Goal: Information Seeking & Learning: Learn about a topic

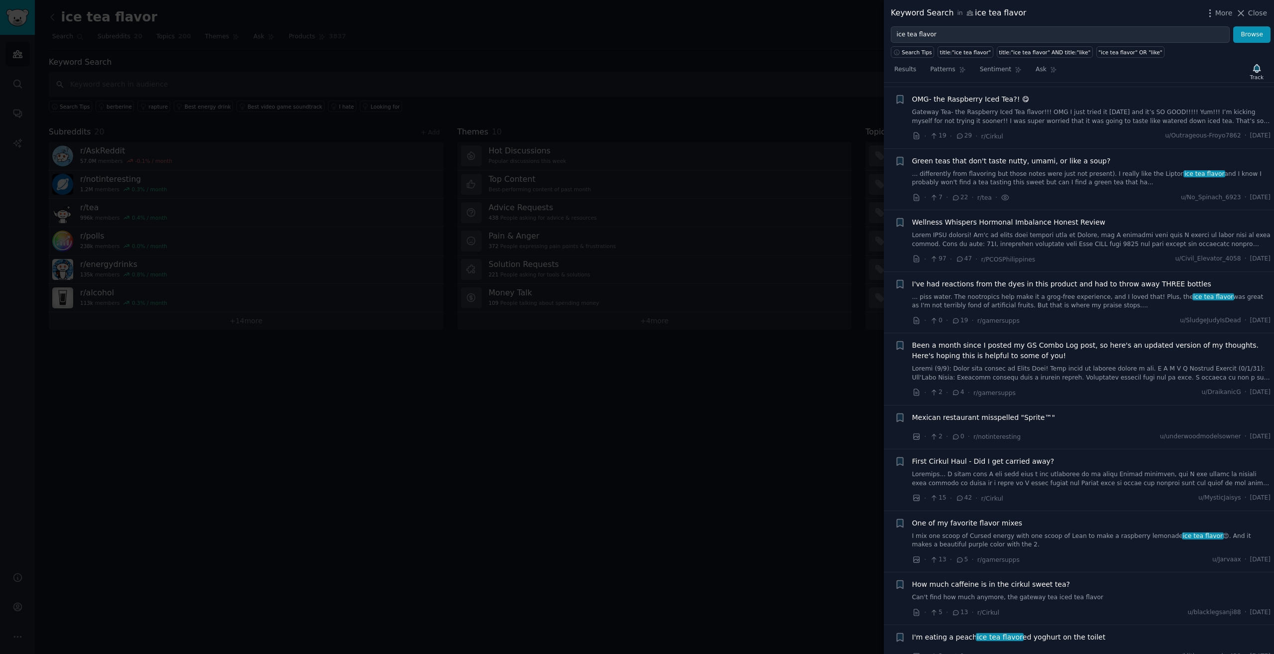
scroll to position [882, 0]
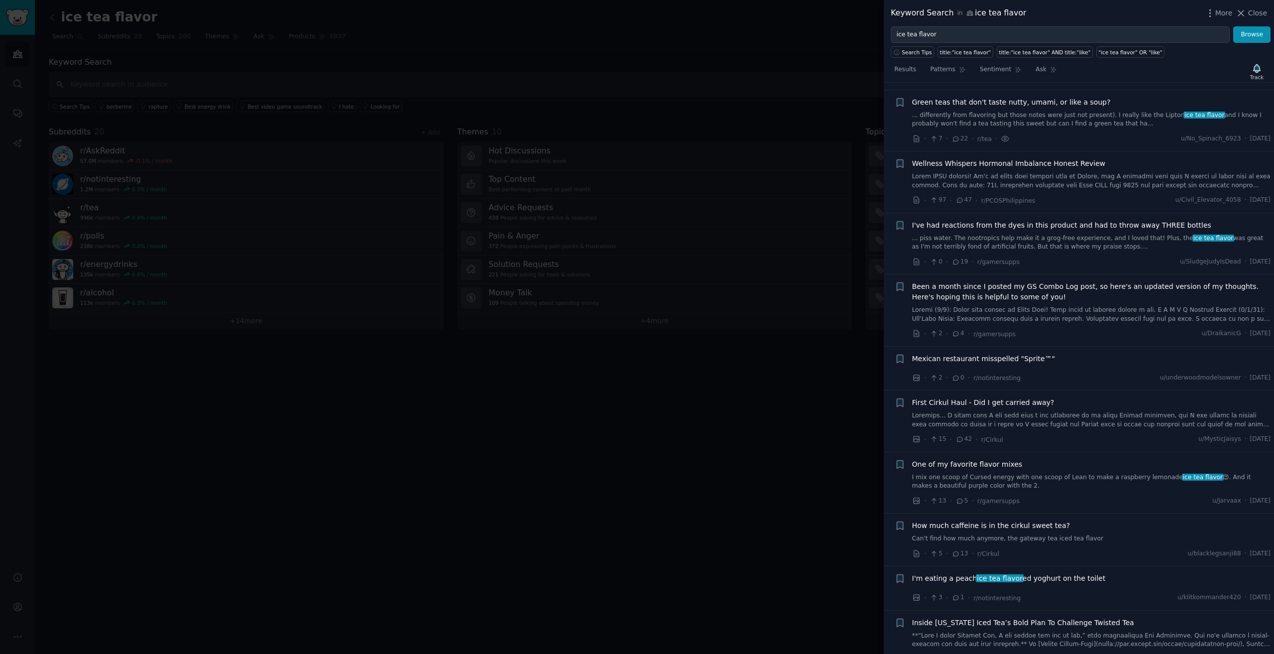
click at [1054, 353] on div "Mexican restaurant misspelled "Sprite™"" at bounding box center [1091, 358] width 359 height 10
click at [1003, 353] on span "Mexican restaurant misspelled "Sprite™"" at bounding box center [983, 358] width 143 height 10
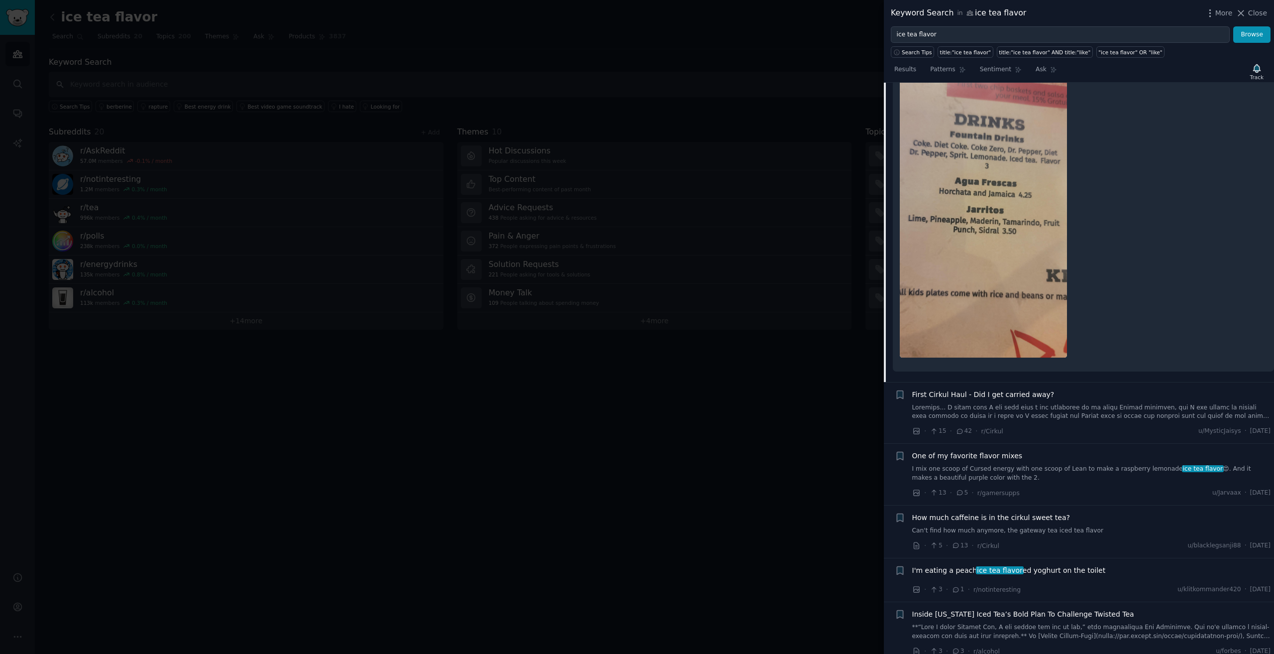
scroll to position [1251, 0]
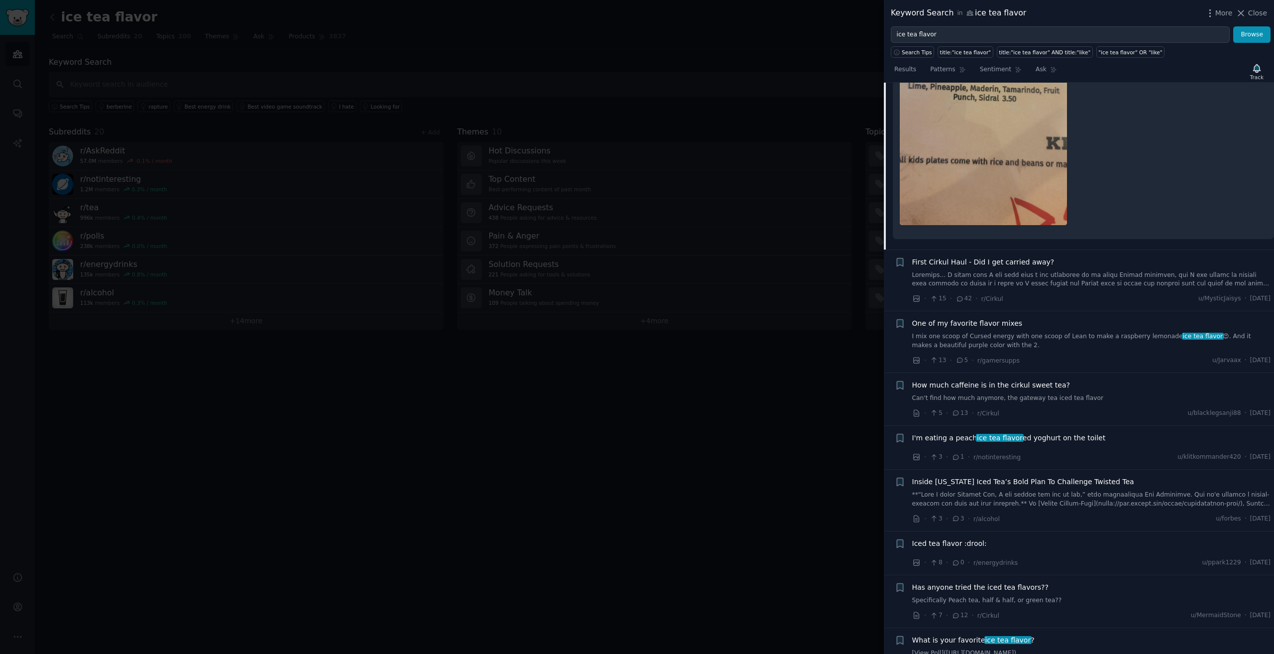
click at [1029, 271] on link at bounding box center [1091, 279] width 359 height 17
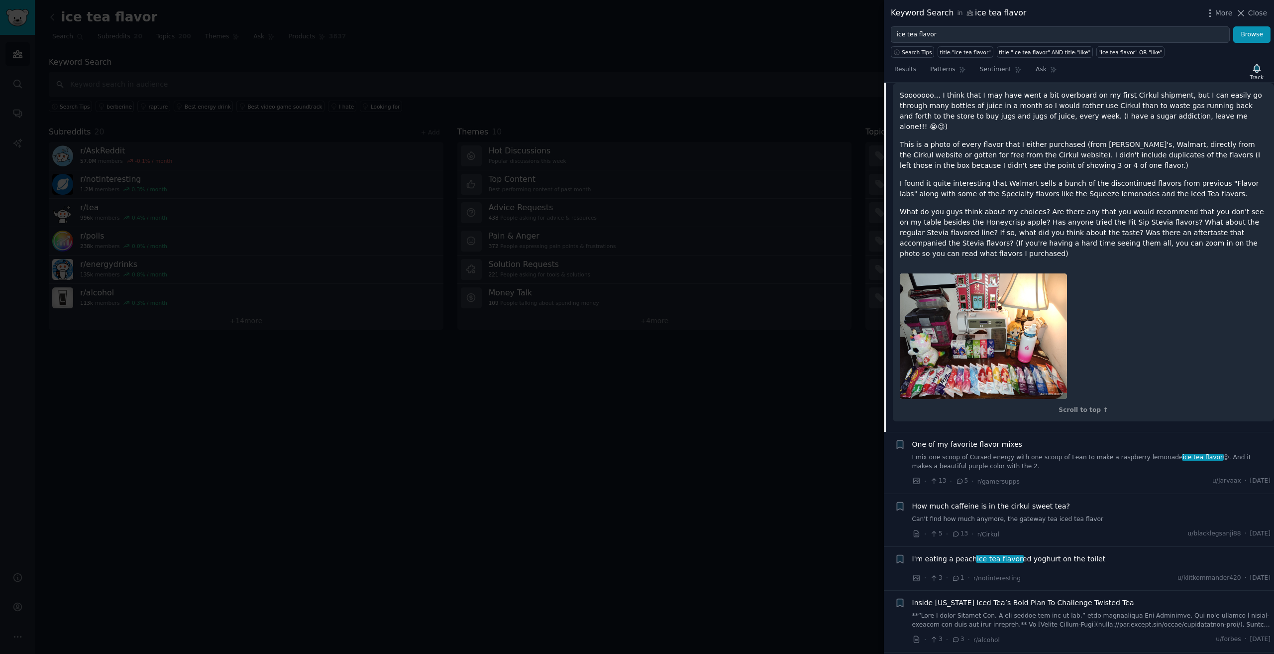
scroll to position [1162, 0]
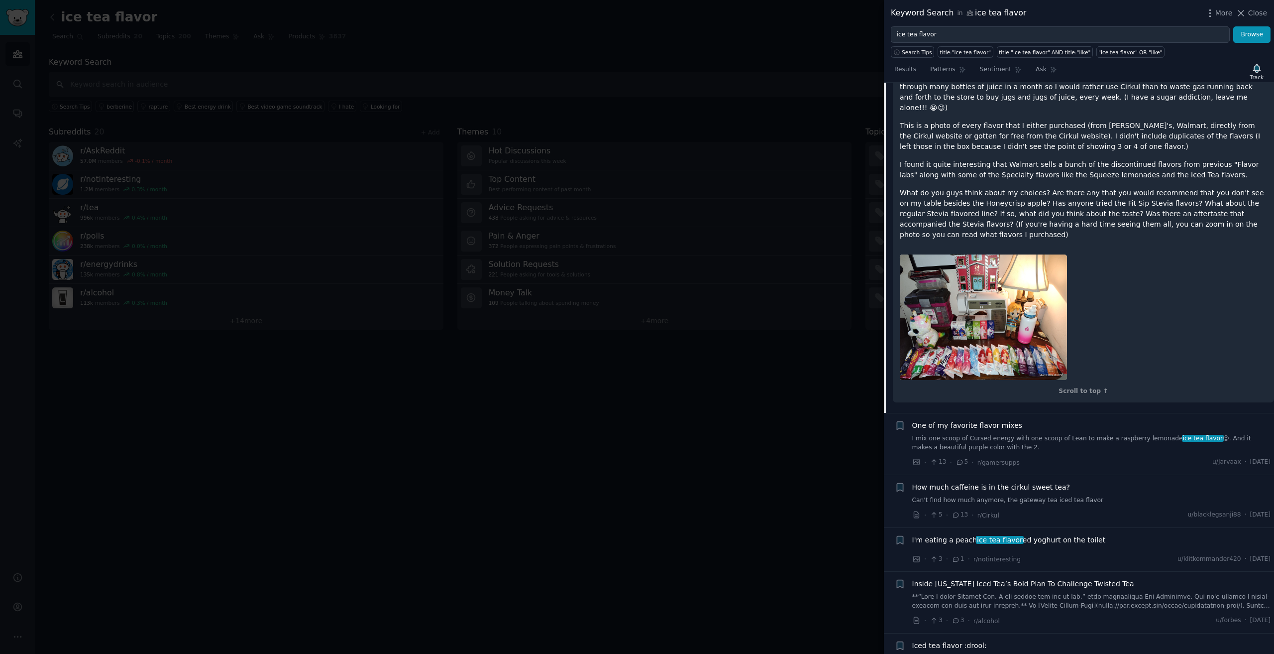
click at [1017, 434] on link "I mix one scoop of Cursed energy with one scoop of Lean to make a raspberry lem…" at bounding box center [1091, 442] width 359 height 17
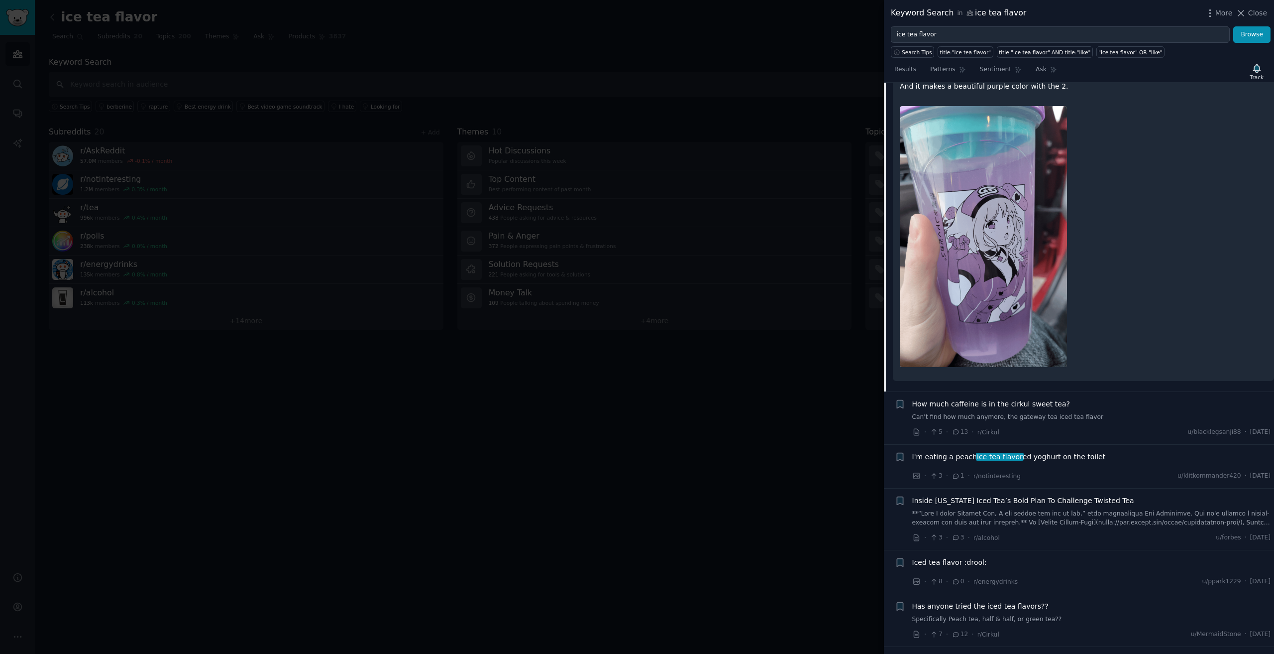
scroll to position [1356, 0]
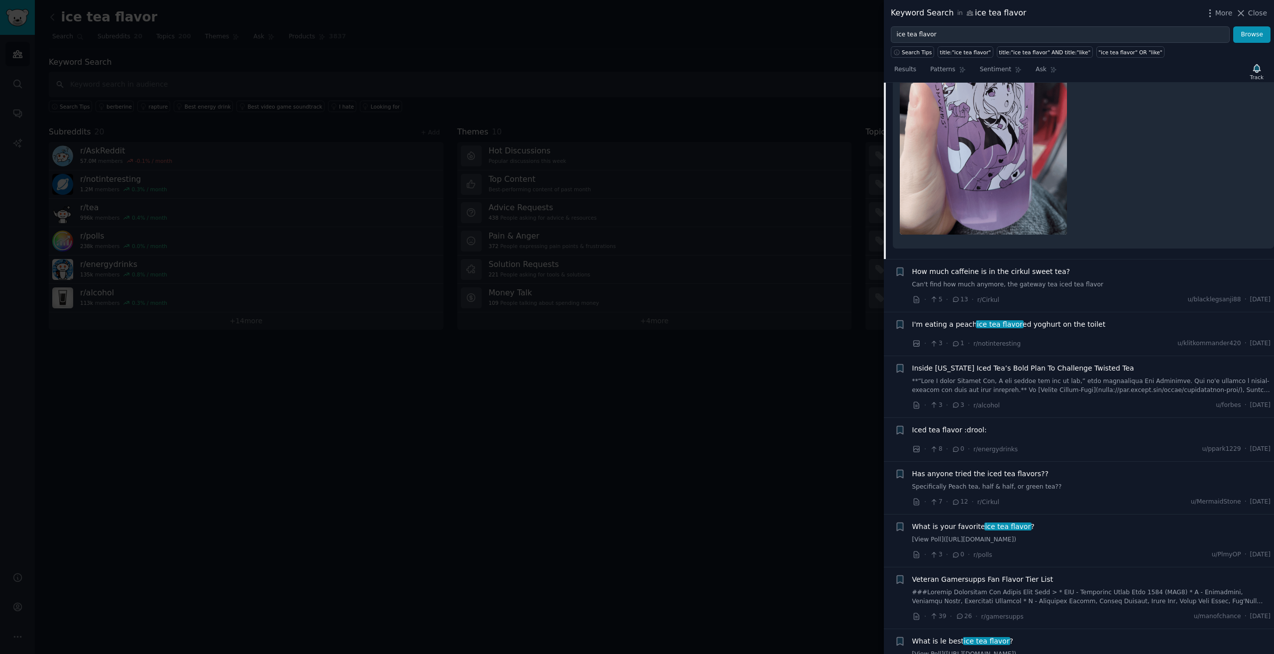
click at [1048, 522] on div "What is your favorite ice tea flavor ? [View Poll]([URL][DOMAIN_NAME])" at bounding box center [1091, 532] width 359 height 23
click at [1002, 522] on span "ice tea flavor" at bounding box center [1008, 526] width 47 height 8
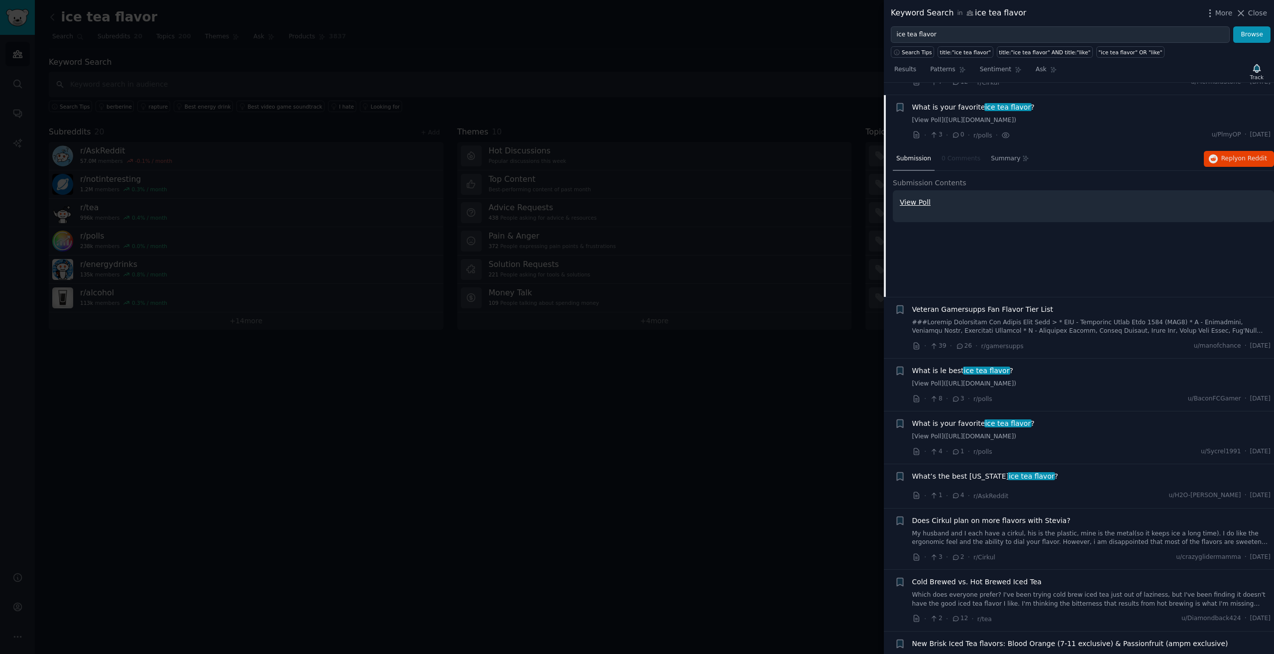
scroll to position [1408, 0]
click at [1035, 377] on link "[View Poll]([URL][DOMAIN_NAME])" at bounding box center [1091, 381] width 359 height 9
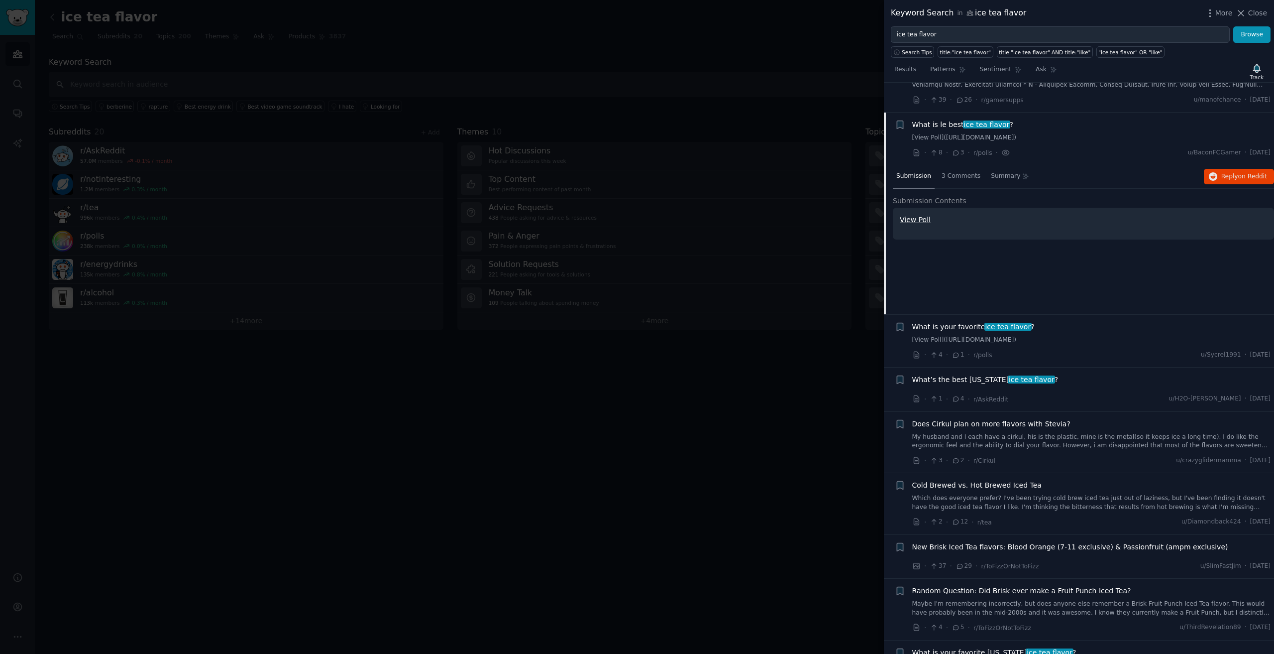
scroll to position [1522, 0]
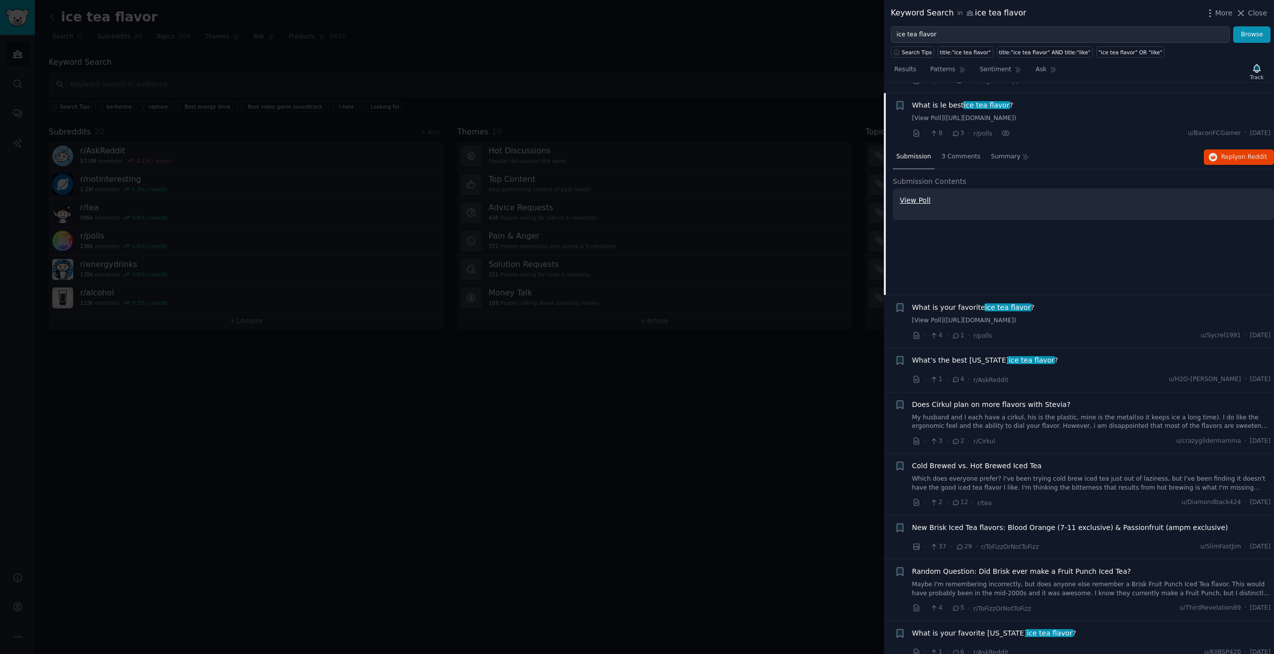
click at [980, 302] on div "What is your favorite ice tea flavor ? [View Poll]([URL][DOMAIN_NAME])" at bounding box center [1091, 313] width 359 height 23
click at [985, 303] on span "ice tea flavor" at bounding box center [1008, 307] width 47 height 8
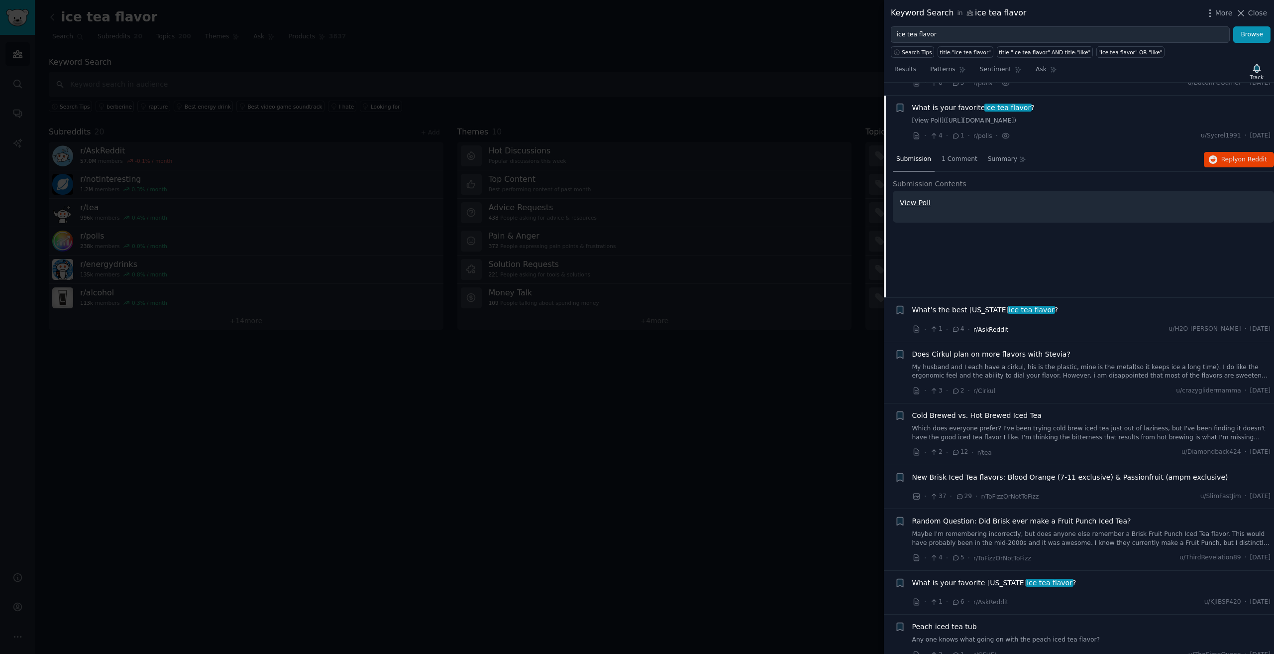
scroll to position [1575, 0]
click at [1008, 303] on span "ice tea flavor" at bounding box center [1031, 307] width 47 height 8
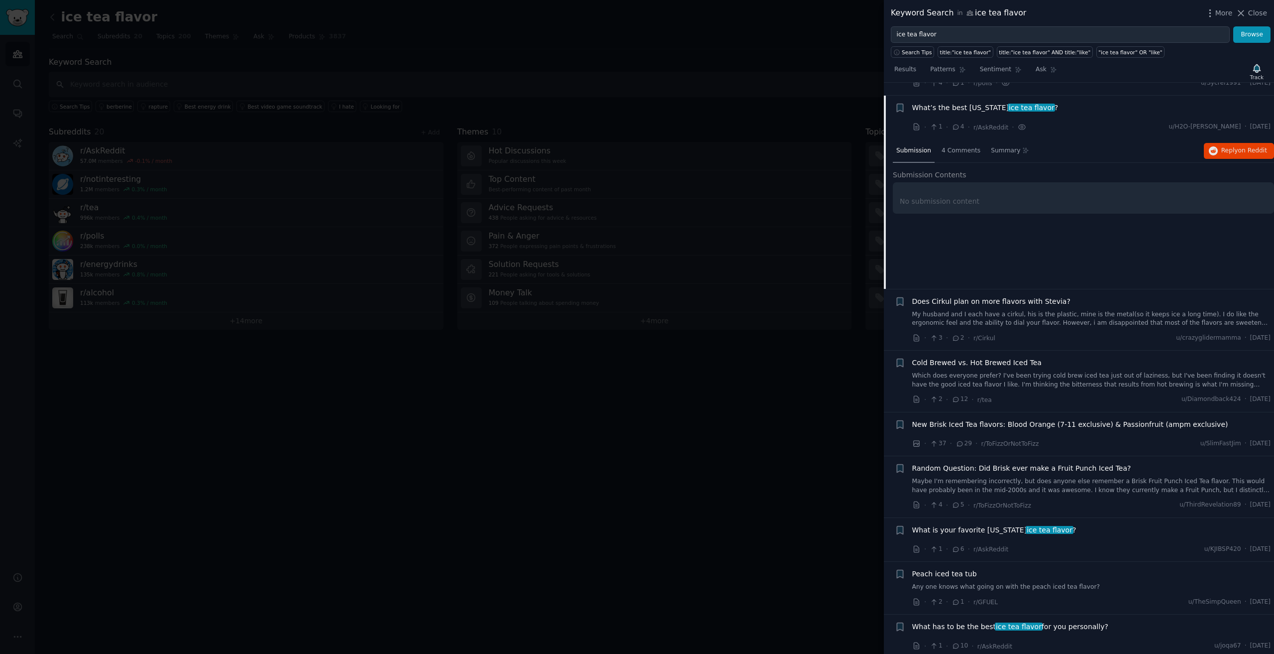
scroll to position [1627, 0]
click at [958, 144] on span "4 Comments" at bounding box center [961, 148] width 39 height 9
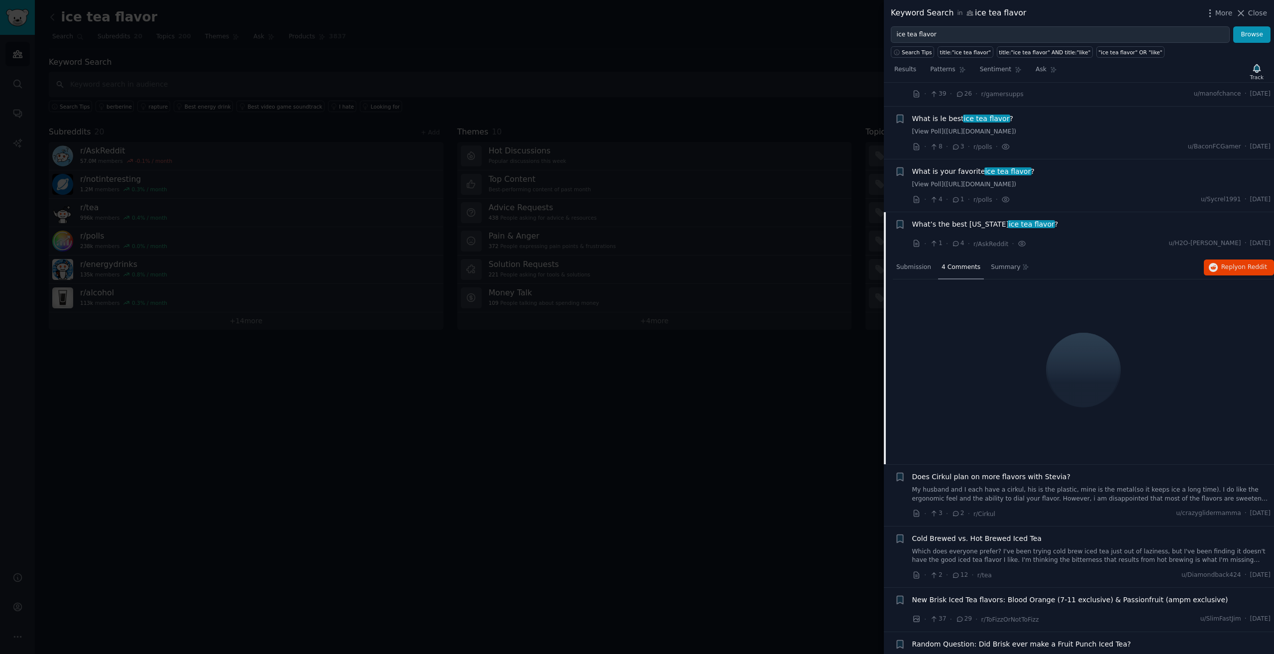
scroll to position [1494, 0]
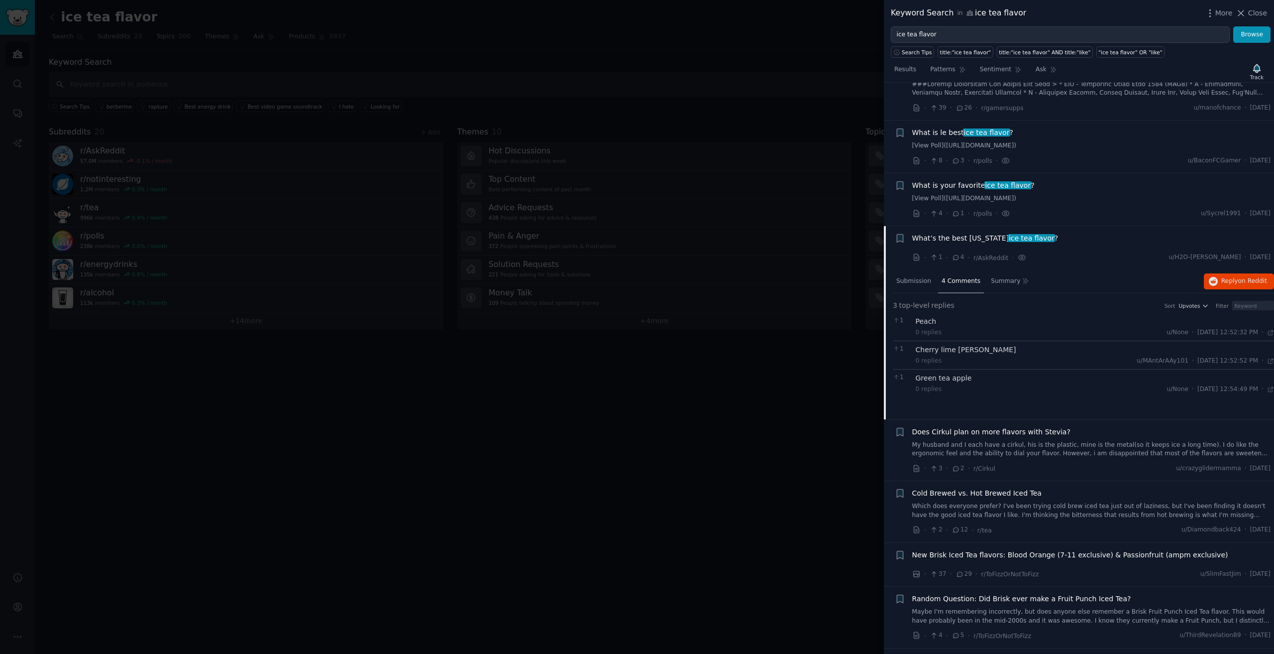
click at [954, 180] on span "What is your favorite ice tea flavor ?" at bounding box center [973, 185] width 122 height 10
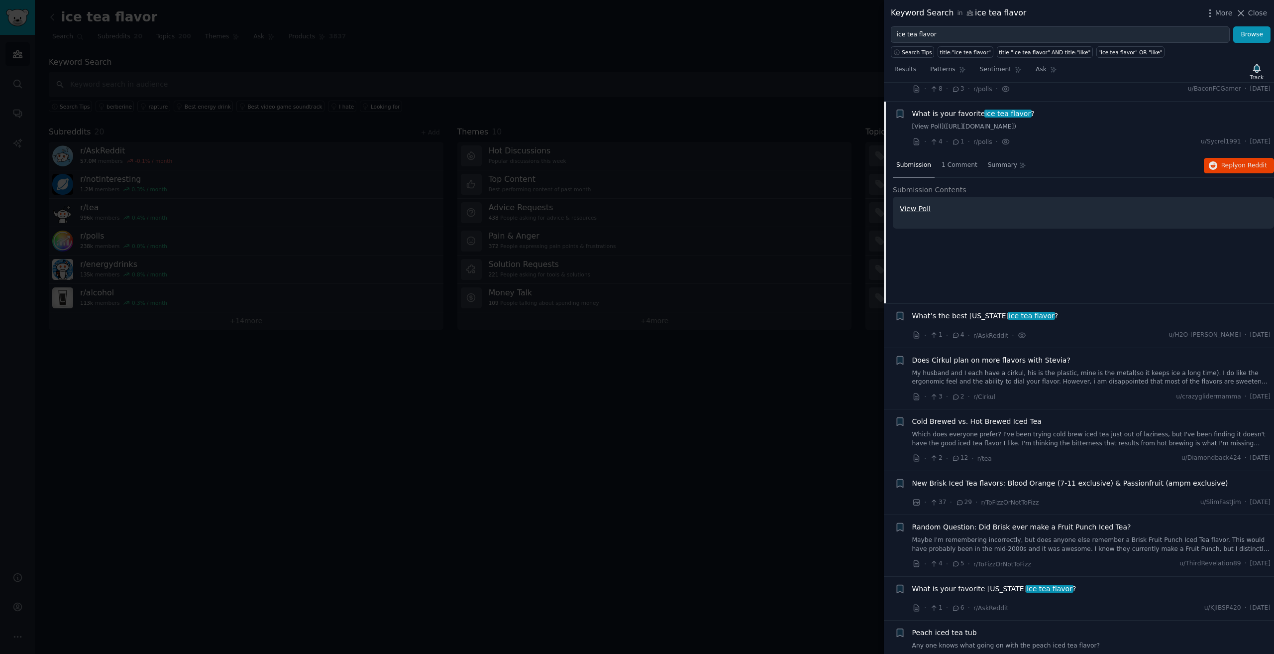
scroll to position [1575, 0]
